Goal: Task Accomplishment & Management: Manage account settings

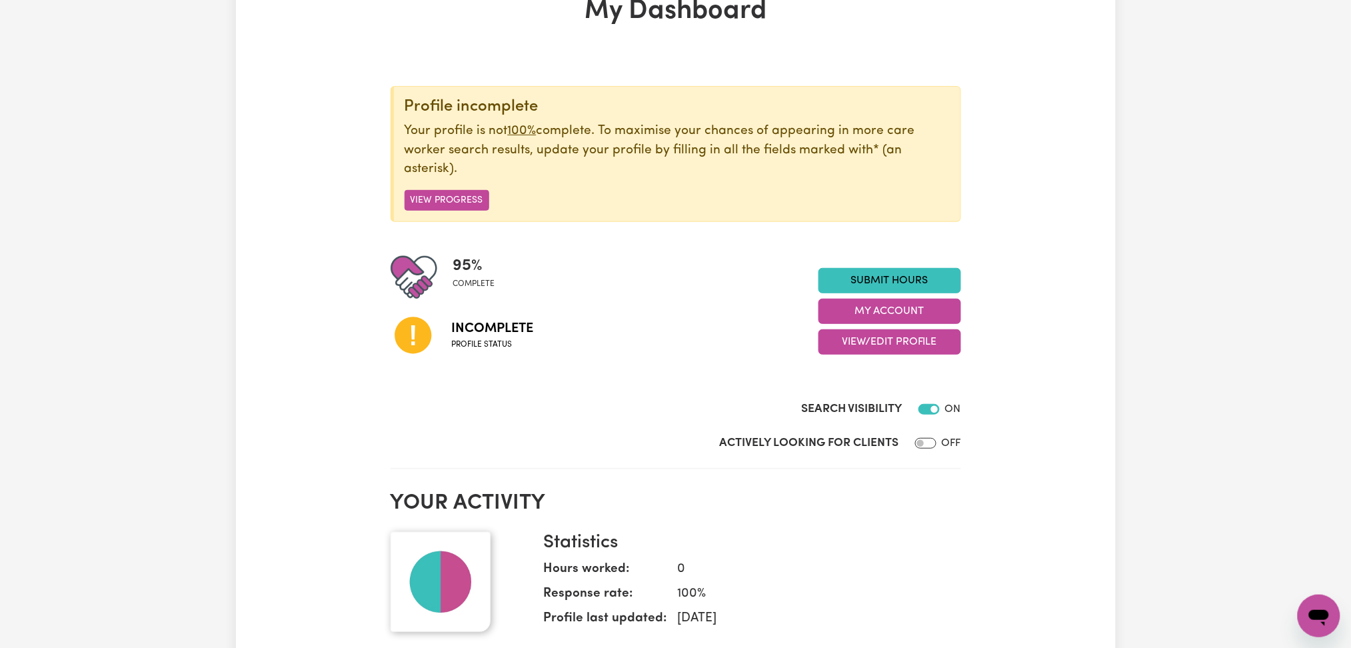
scroll to position [177, 0]
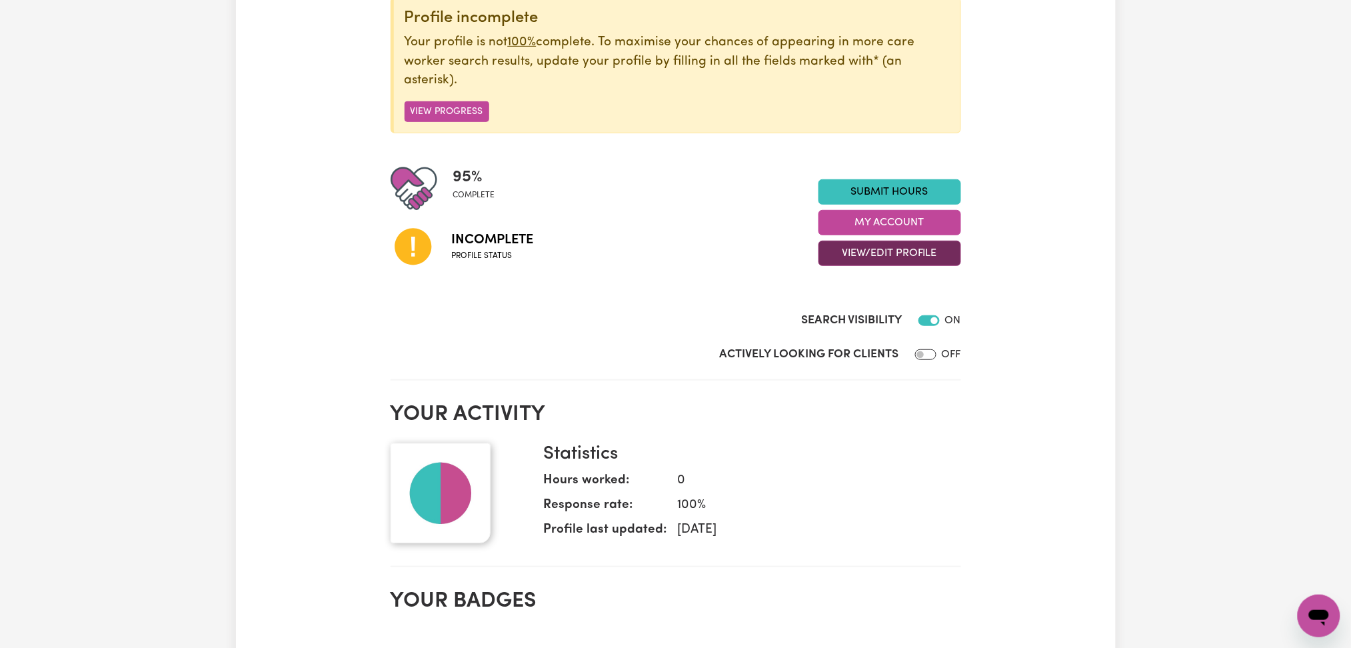
click at [899, 254] on button "View/Edit Profile" at bounding box center [889, 253] width 143 height 25
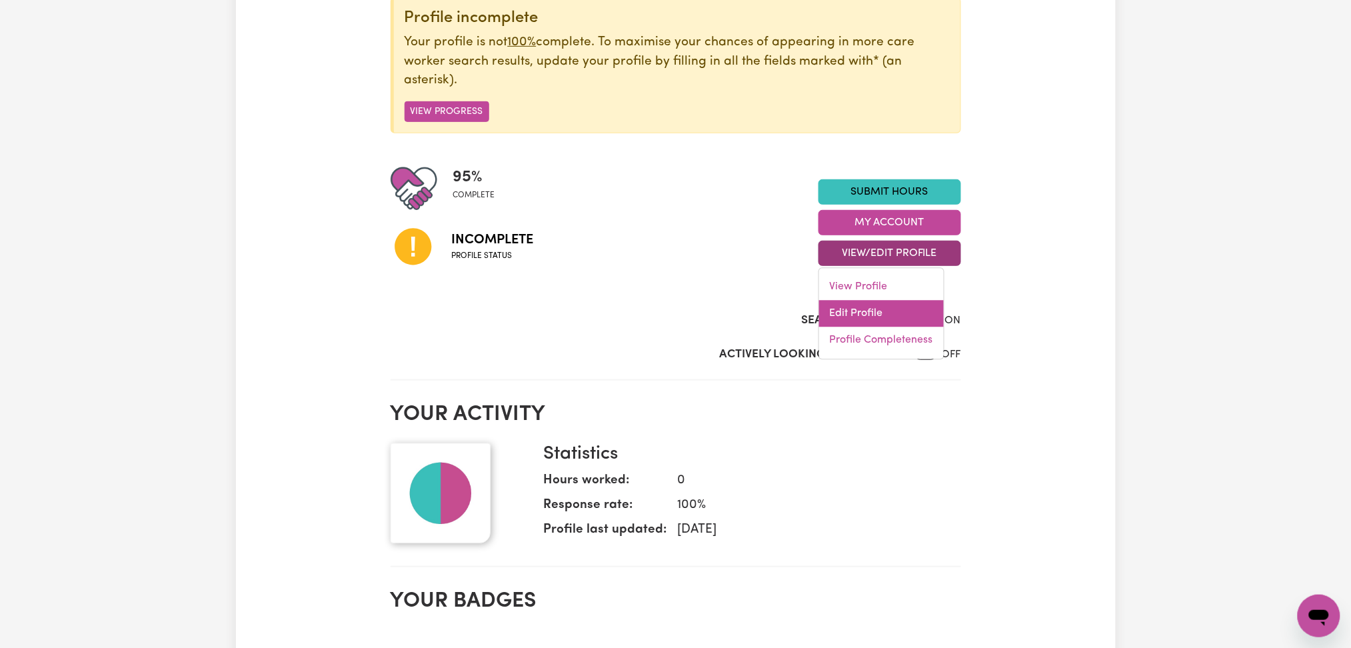
click at [887, 314] on link "Edit Profile" at bounding box center [881, 314] width 125 height 27
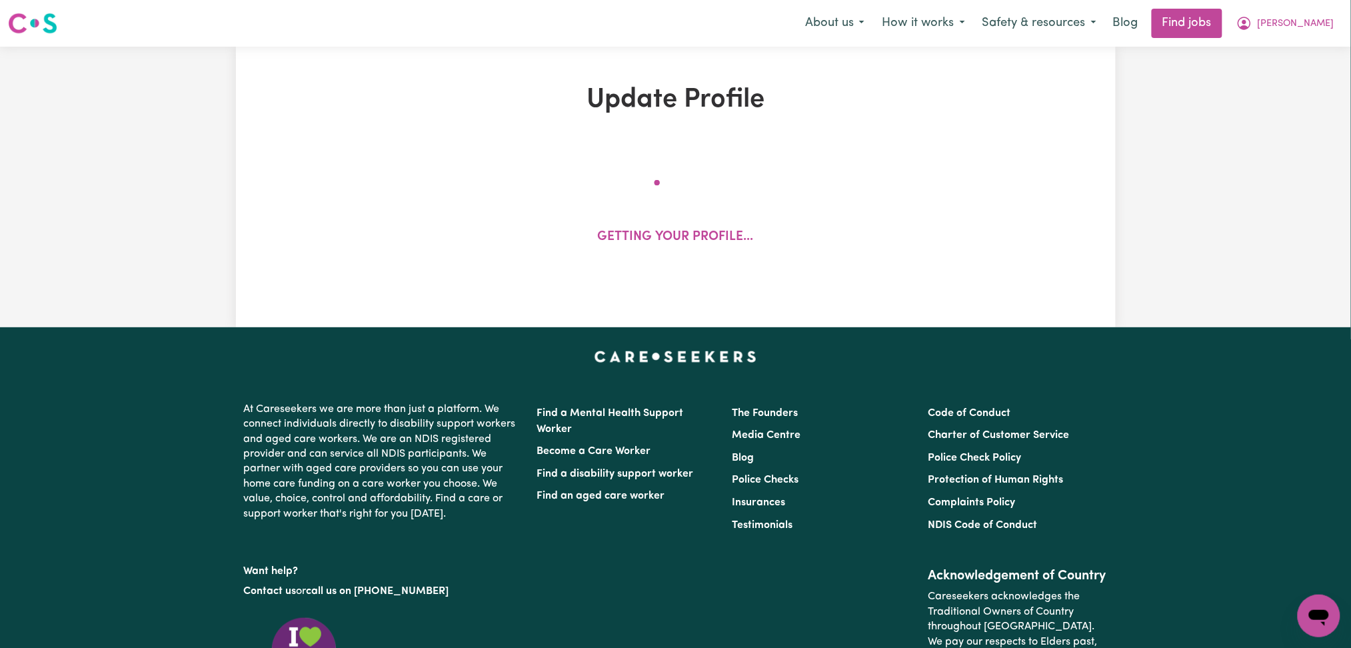
select select "[DEMOGRAPHIC_DATA]"
select select "Australian PR"
select select "Studying a healthcare related degree or qualification"
select select "40"
select select "45"
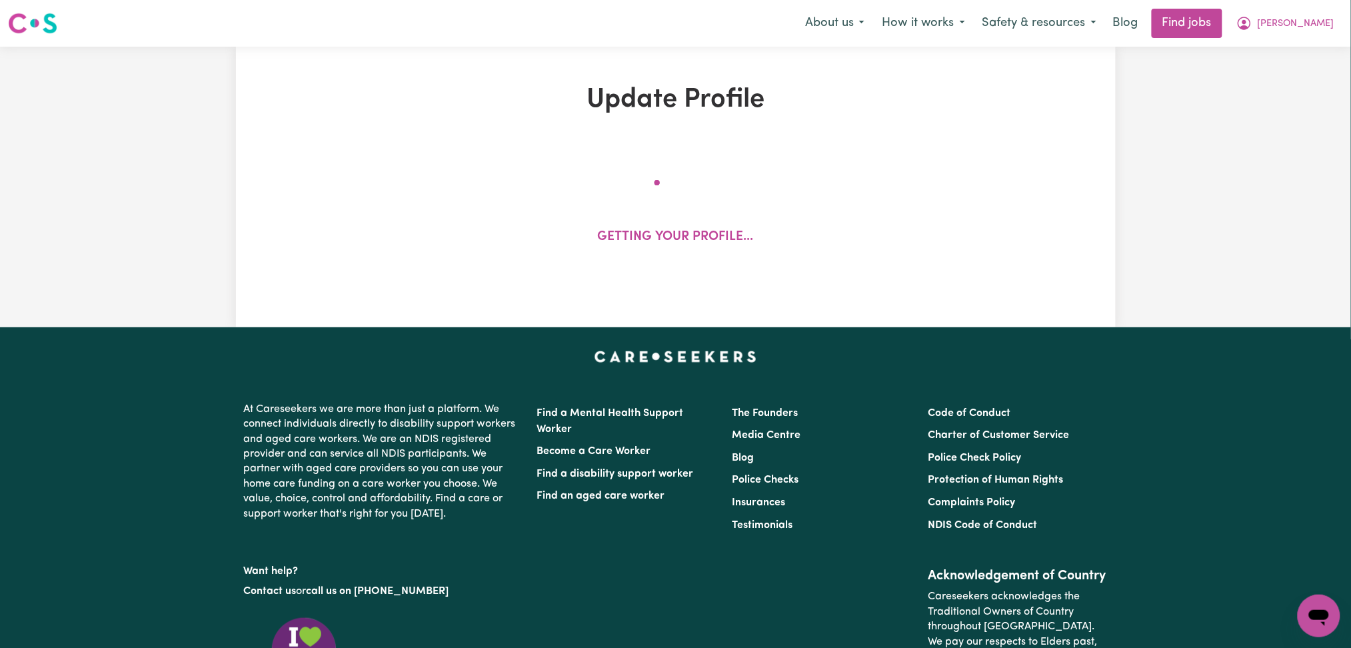
select select "50"
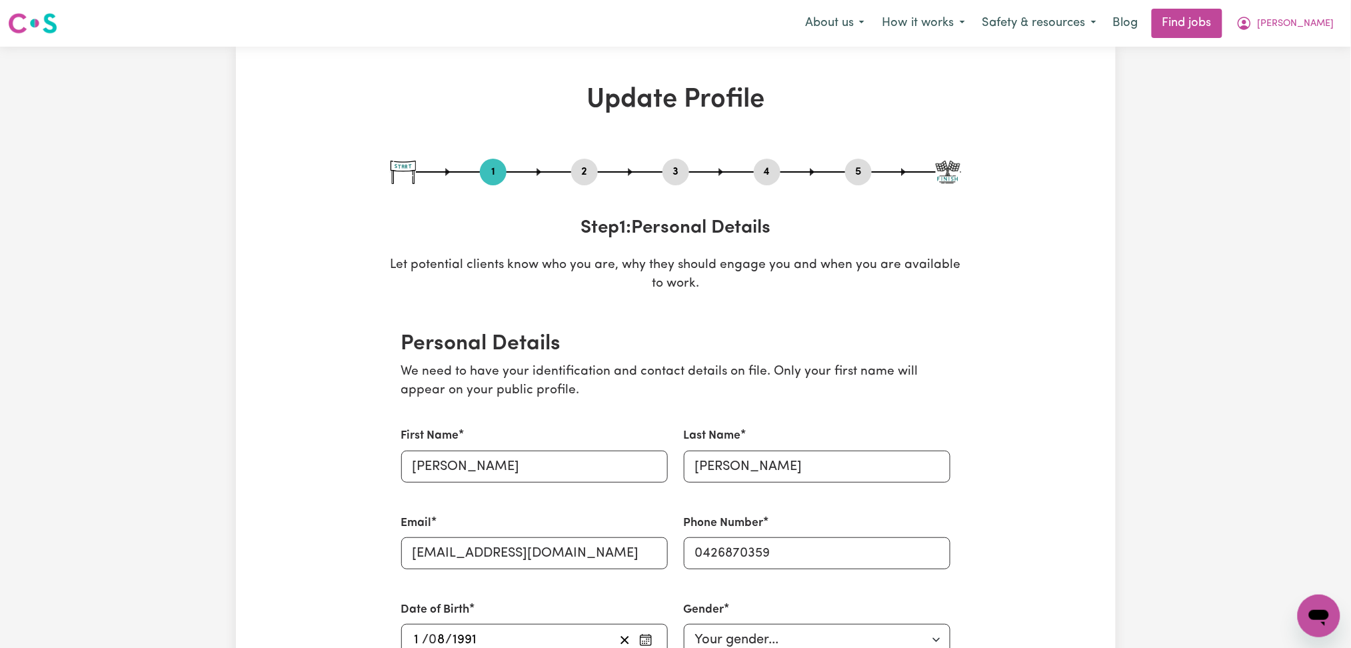
click at [574, 177] on button "2" at bounding box center [584, 171] width 27 height 17
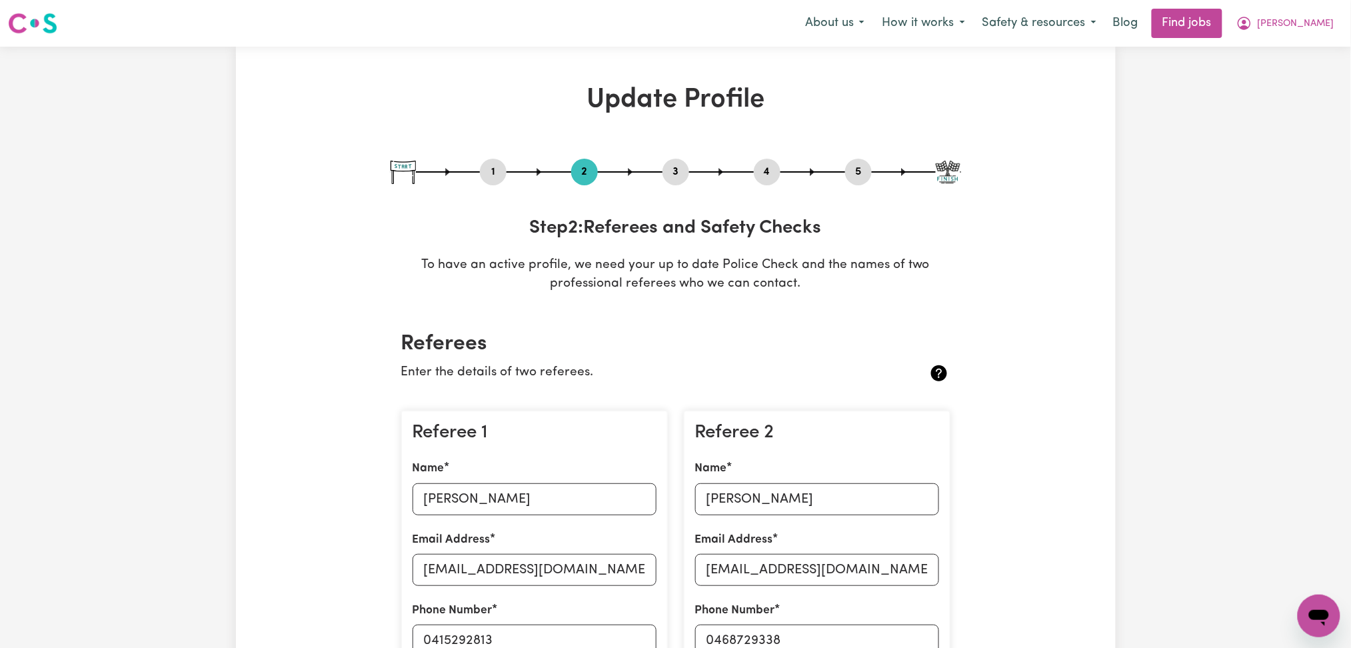
scroll to position [267, 0]
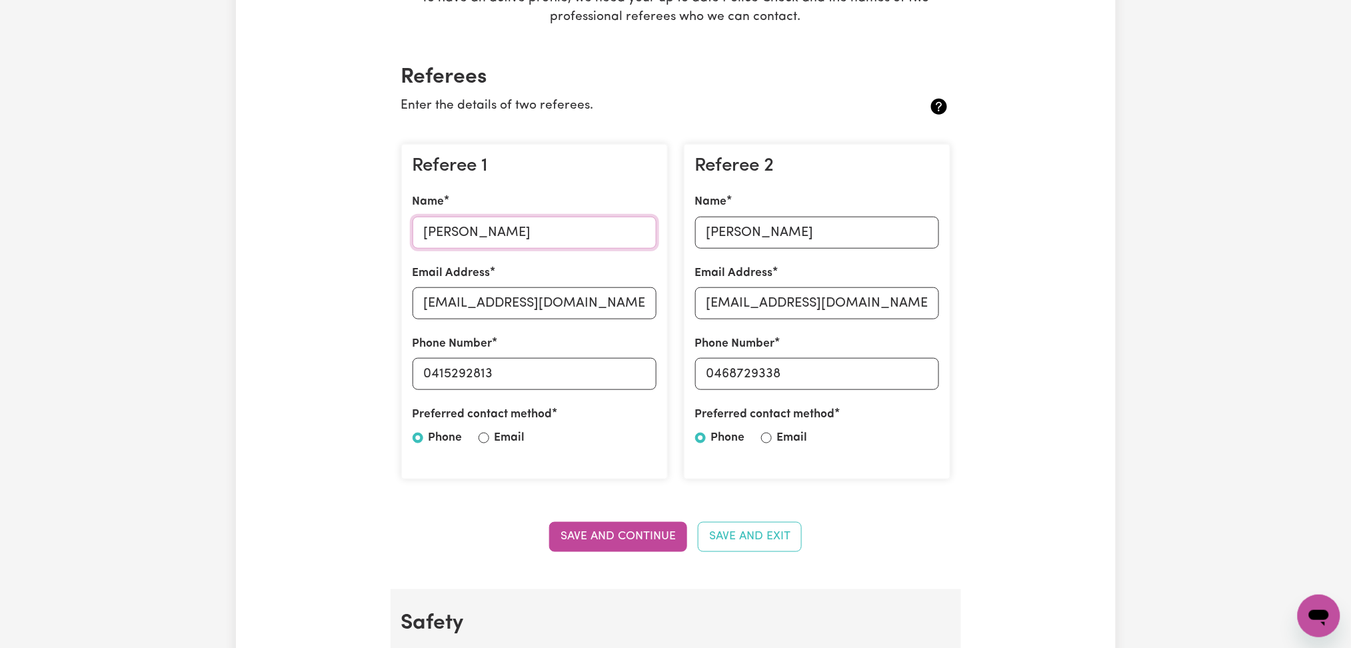
click at [473, 231] on input "[PERSON_NAME]" at bounding box center [535, 233] width 244 height 32
click at [532, 303] on input "[EMAIL_ADDRESS][DOMAIN_NAME]" at bounding box center [535, 303] width 244 height 32
drag, startPoint x: 433, startPoint y: 375, endPoint x: 645, endPoint y: 375, distance: 211.9
click at [645, 375] on input "0415292813" at bounding box center [535, 374] width 244 height 32
click at [755, 225] on input "[PERSON_NAME]" at bounding box center [817, 233] width 244 height 32
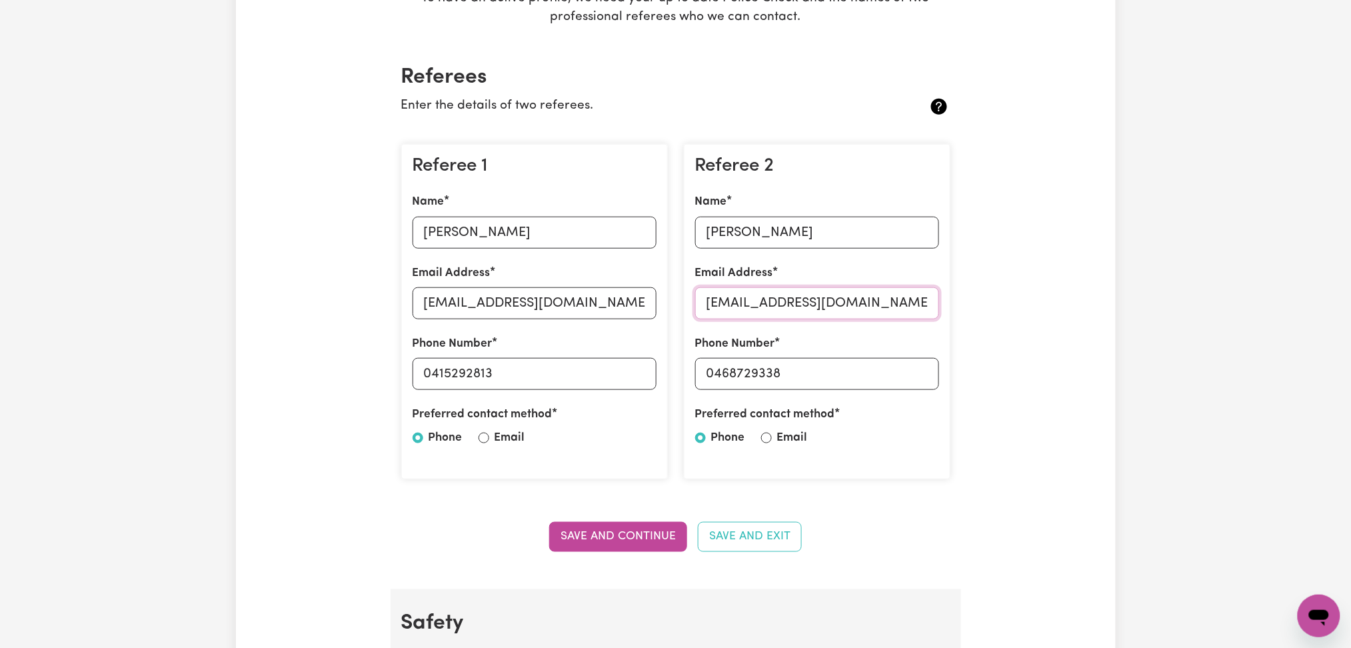
click at [785, 296] on input "[EMAIL_ADDRESS][DOMAIN_NAME]" at bounding box center [817, 303] width 244 height 32
click at [804, 293] on input "[EMAIL_ADDRESS][DOMAIN_NAME]" at bounding box center [817, 303] width 244 height 32
drag, startPoint x: 713, startPoint y: 369, endPoint x: 947, endPoint y: 369, distance: 233.9
click at [947, 369] on div "Referee 2 Name [PERSON_NAME] Email Address [EMAIL_ADDRESS][DOMAIN_NAME] Phone N…" at bounding box center [817, 312] width 267 height 336
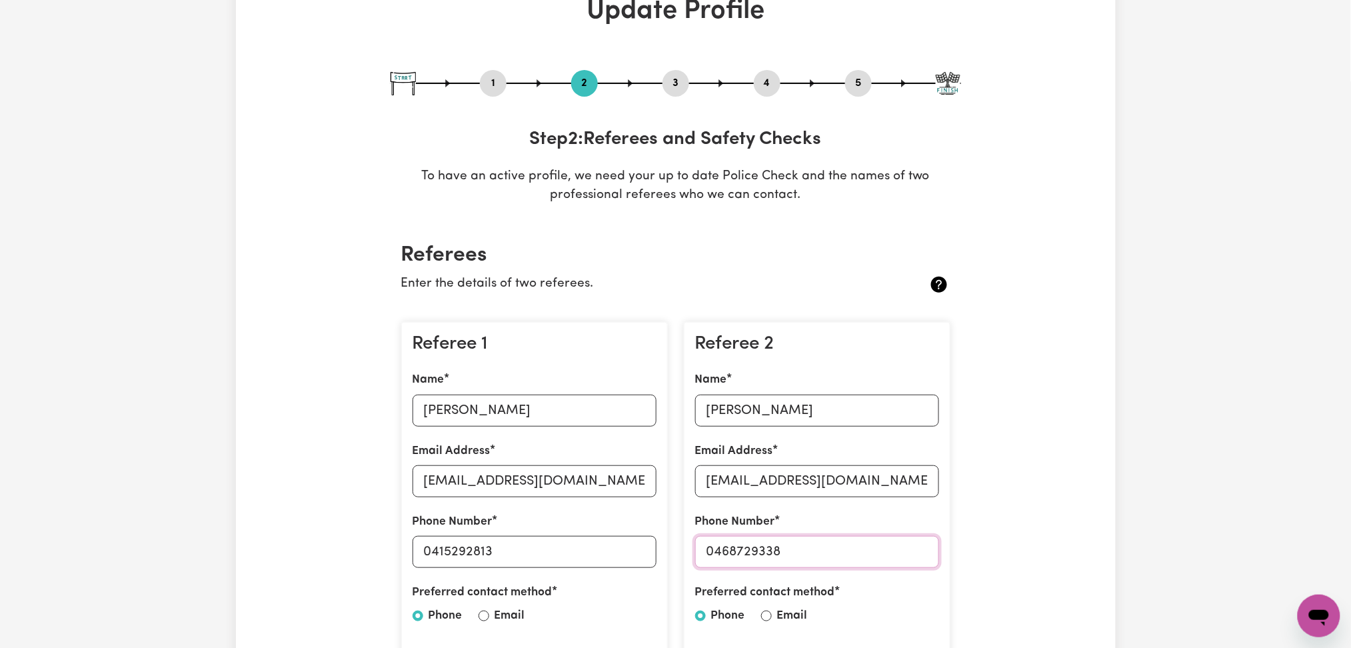
scroll to position [0, 0]
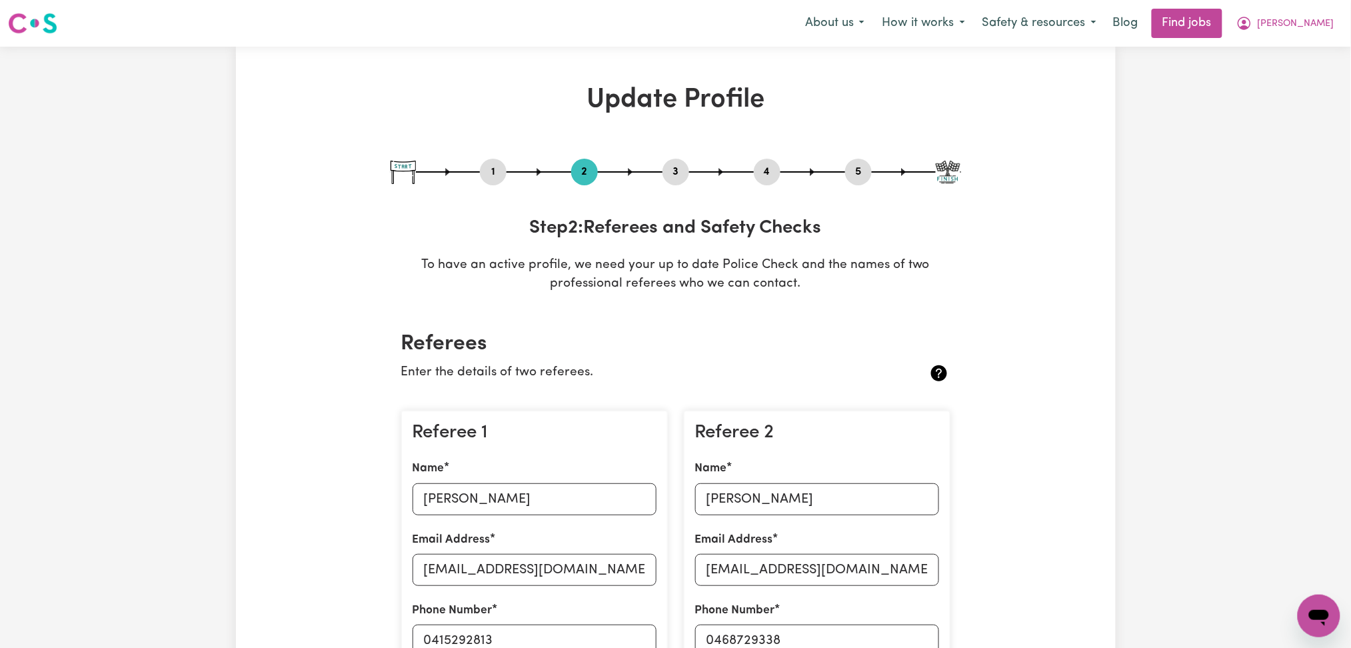
click at [856, 169] on button "5" at bounding box center [858, 171] width 27 height 17
select select "I am providing services privately on my own"
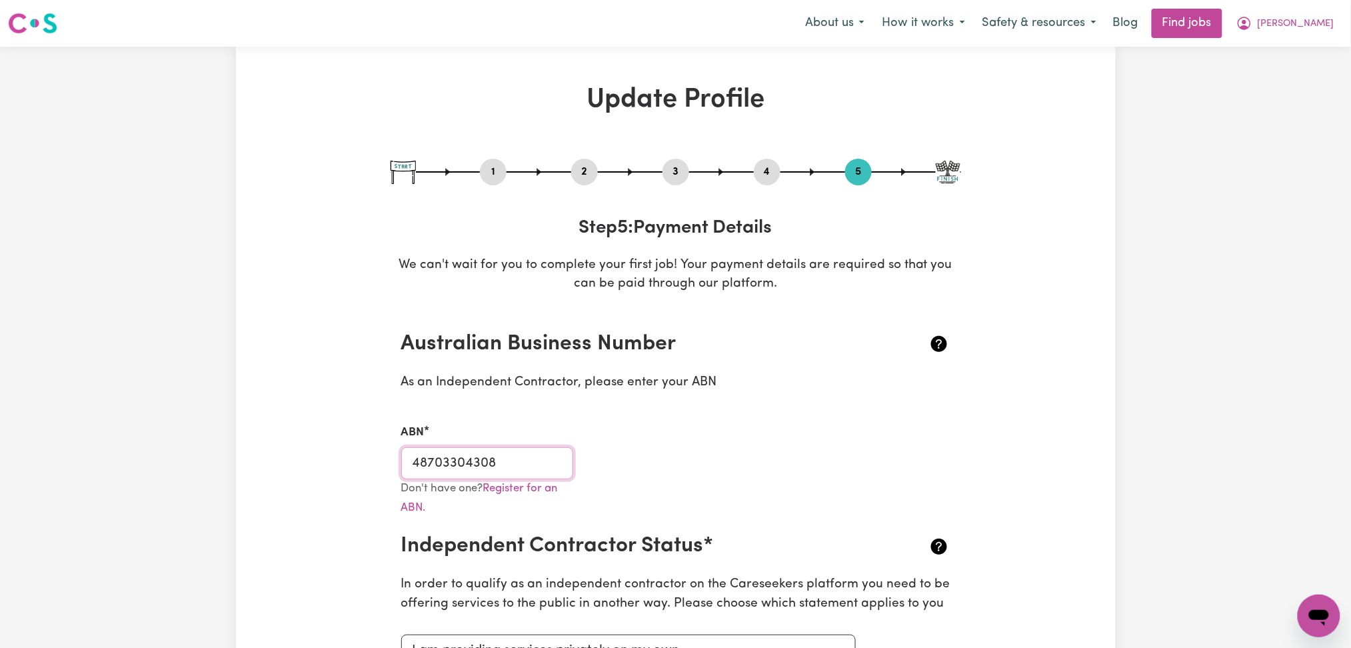
click at [438, 453] on input "48703304308" at bounding box center [487, 463] width 173 height 32
click at [1269, 35] on button "[PERSON_NAME]" at bounding box center [1285, 23] width 115 height 28
click at [1272, 68] on link "My Dashboard" at bounding box center [1289, 76] width 105 height 25
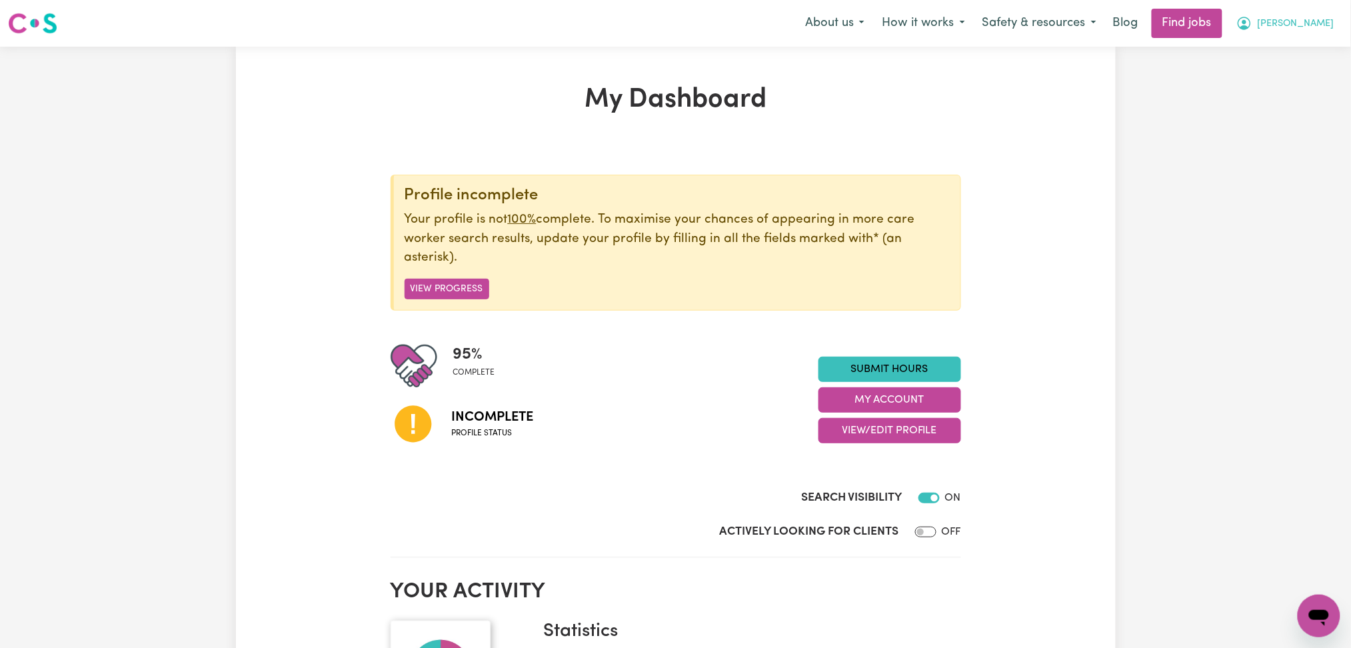
click at [1305, 19] on span "[PERSON_NAME]" at bounding box center [1296, 24] width 77 height 15
click at [1274, 93] on link "Logout" at bounding box center [1289, 101] width 105 height 25
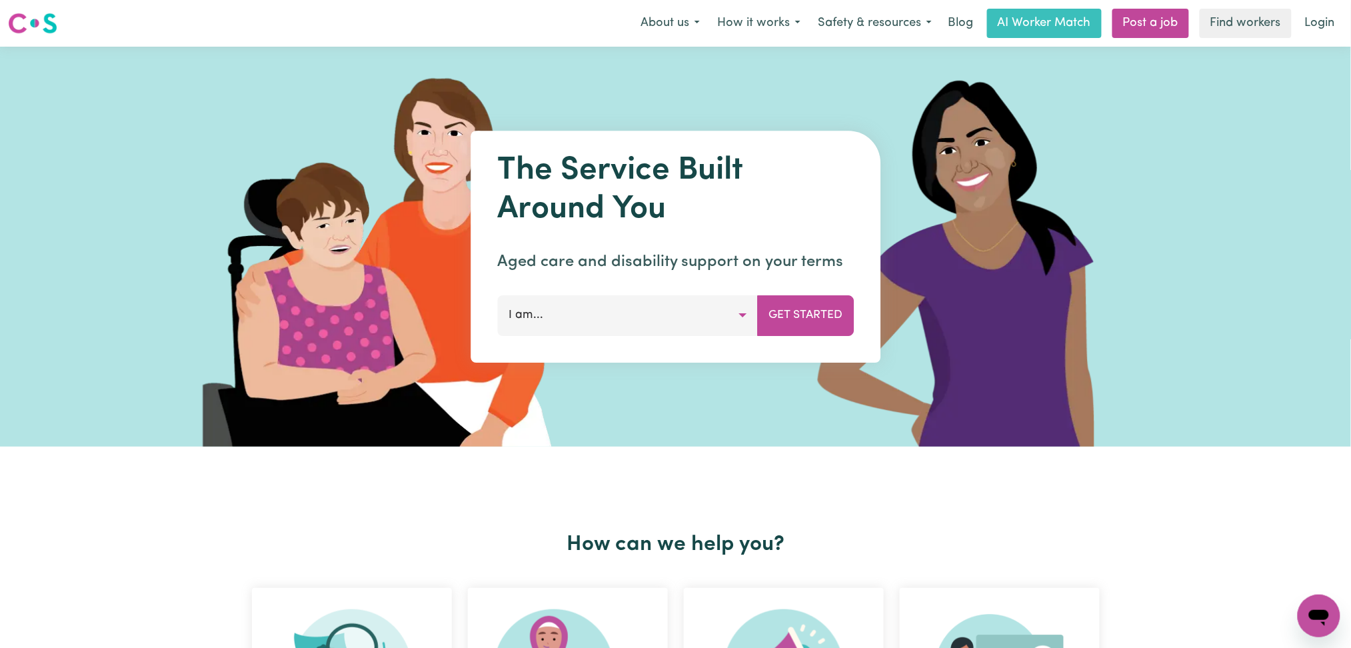
click at [1302, 41] on nav "Menu About us How it works Safety & resources Blog AI Worker Match Post a job F…" at bounding box center [675, 23] width 1351 height 47
click at [1310, 30] on link "Login" at bounding box center [1320, 23] width 46 height 29
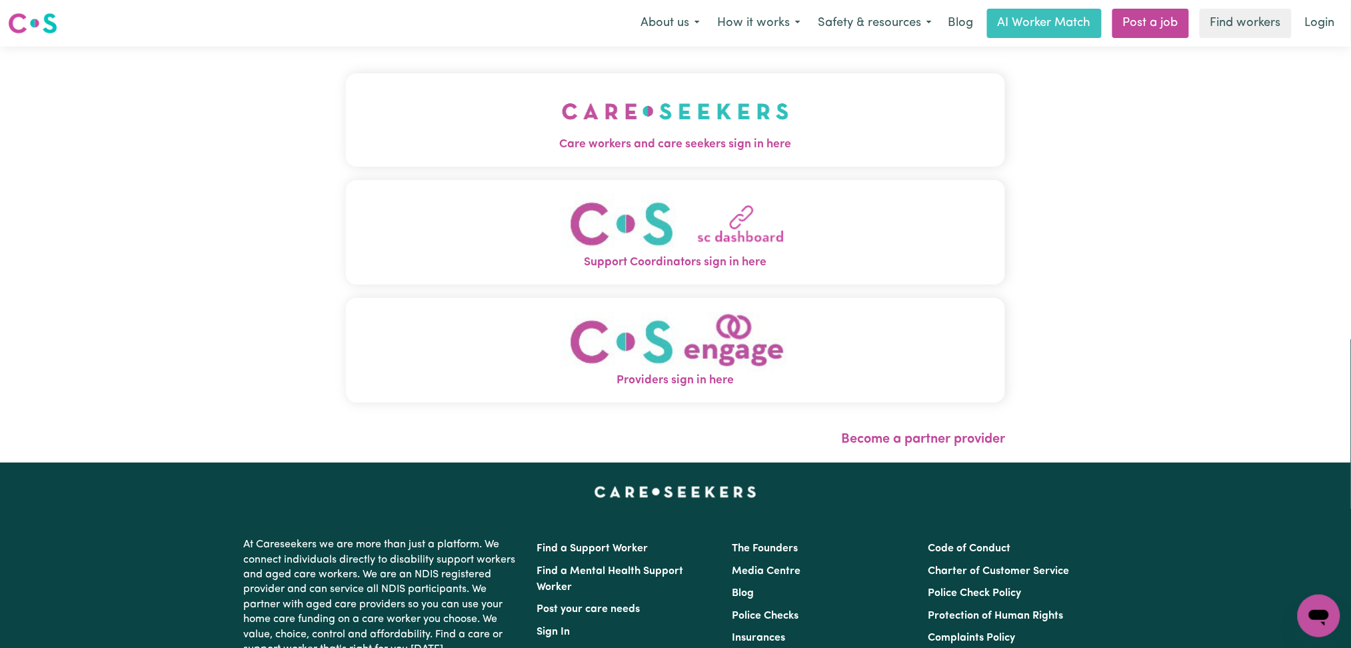
click at [475, 158] on button "Care workers and care seekers sign in here" at bounding box center [676, 119] width 660 height 93
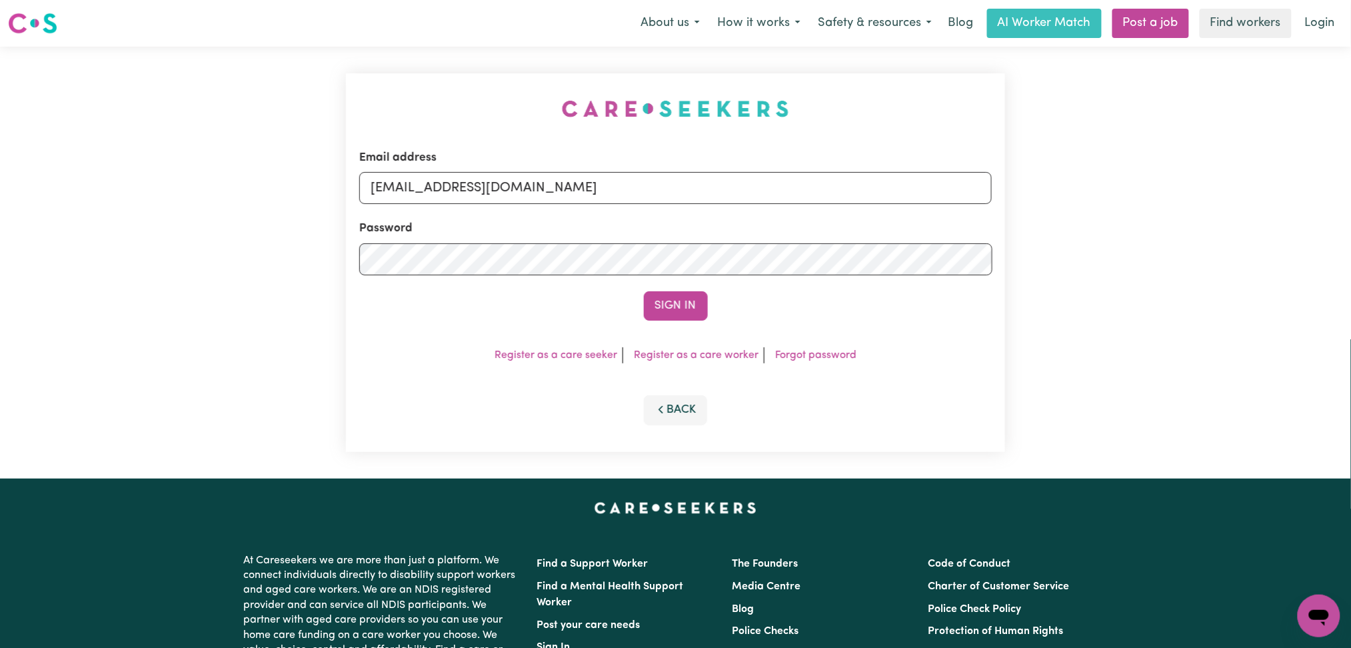
click at [487, 217] on form "Email address [EMAIL_ADDRESS][DOMAIN_NAME] Password Sign In" at bounding box center [675, 234] width 633 height 171
drag, startPoint x: 467, startPoint y: 181, endPoint x: 459, endPoint y: 202, distance: 22.4
click at [467, 181] on input "[EMAIL_ADDRESS][DOMAIN_NAME]" at bounding box center [675, 188] width 633 height 32
drag, startPoint x: 439, startPoint y: 187, endPoint x: 733, endPoint y: 299, distance: 314.8
click at [843, 218] on form "Email address Superuser~[EMAIL_ADDRESS][DOMAIN_NAME] Password Sign In" at bounding box center [675, 234] width 633 height 171
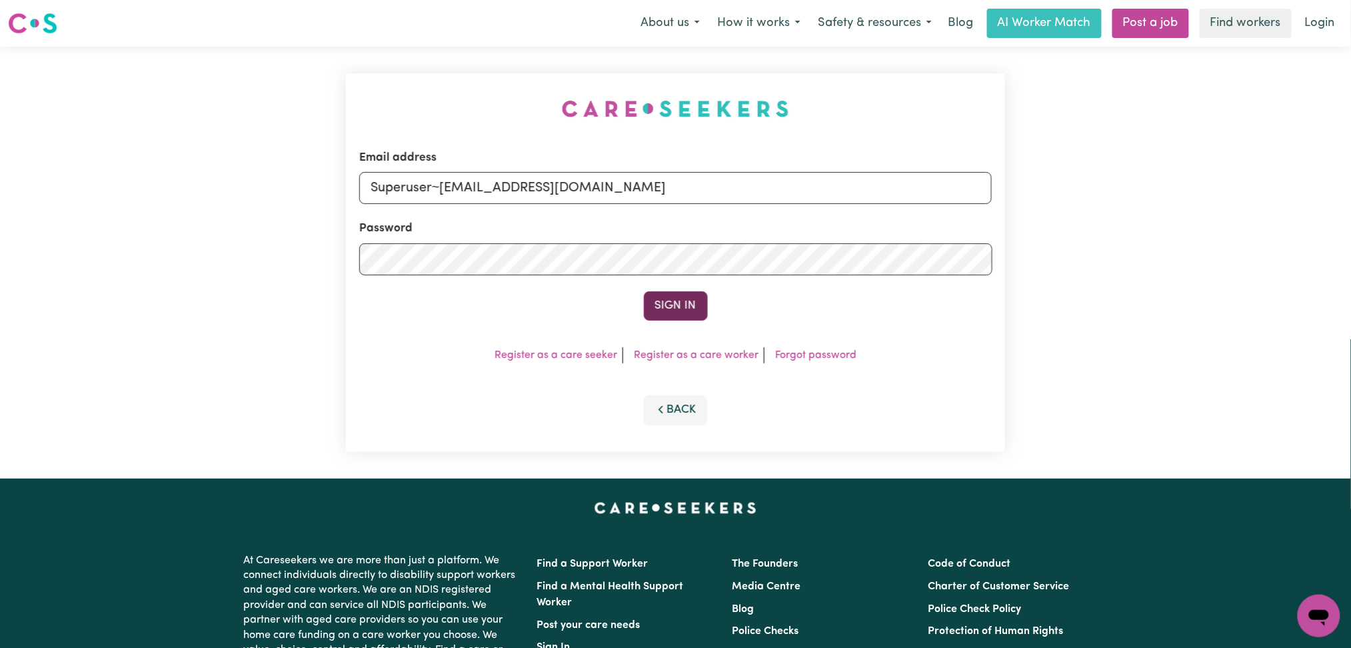
type input "Superuser~[EMAIL_ADDRESS][DOMAIN_NAME]"
click at [696, 313] on button "Sign In" at bounding box center [676, 305] width 64 height 29
